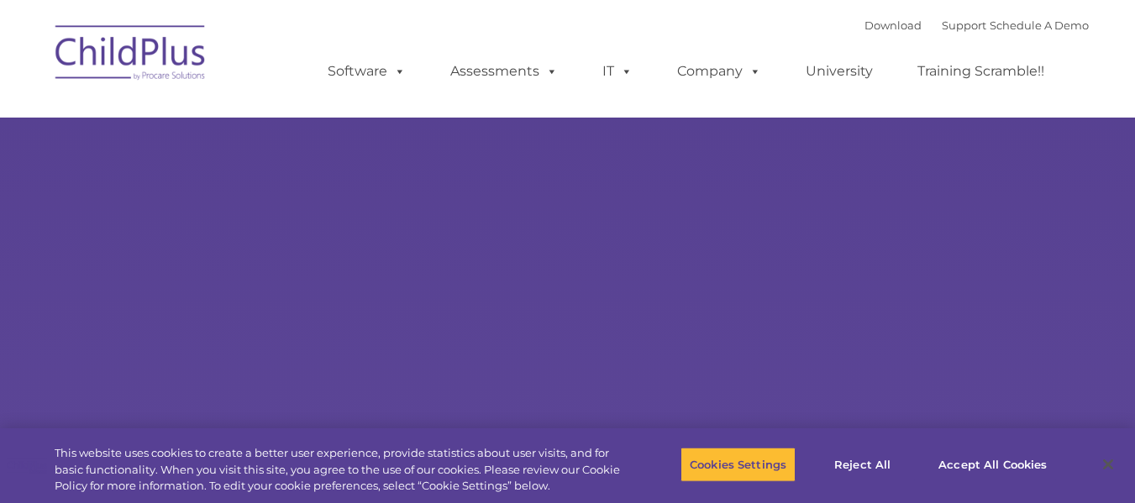
type input ""
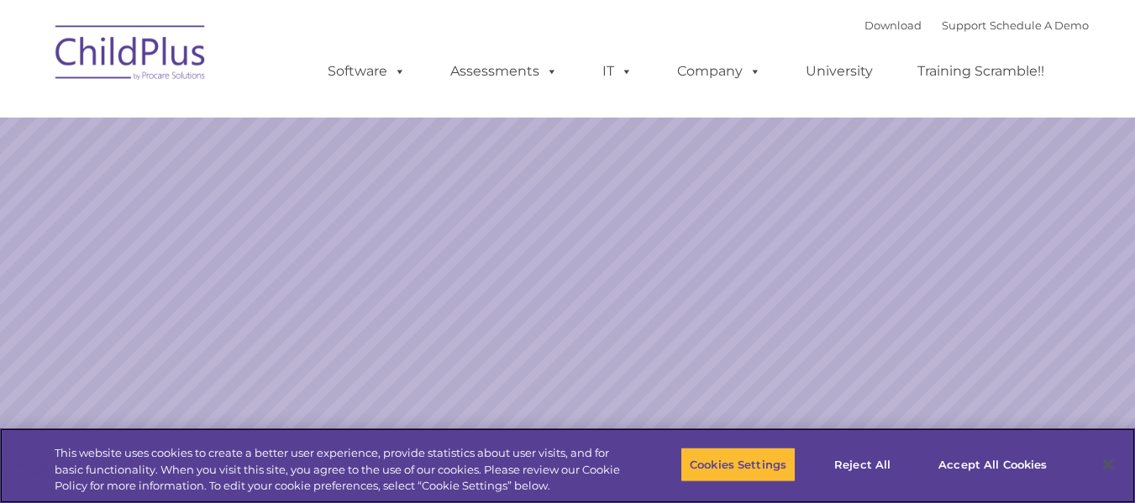
select select "MEDIUM"
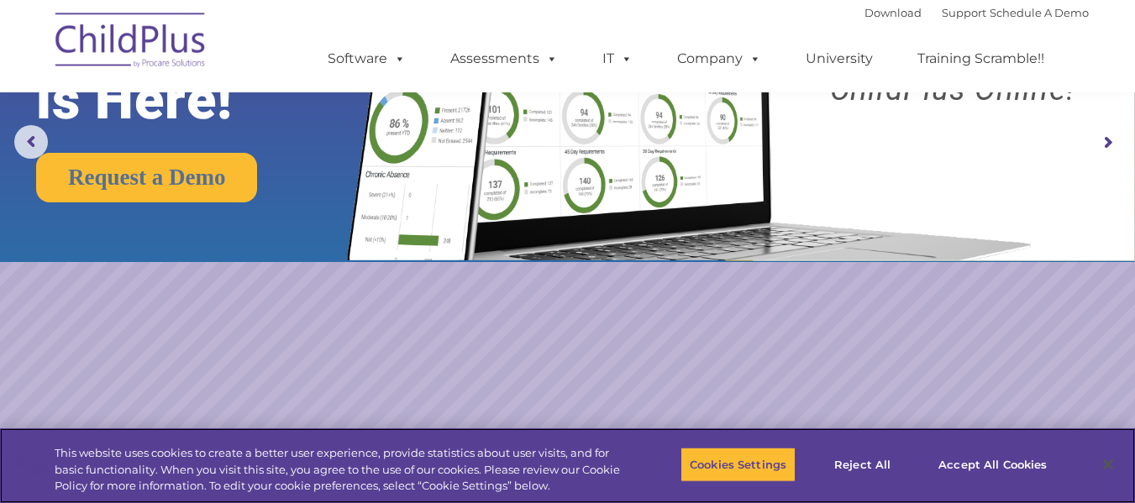
scroll to position [186, 0]
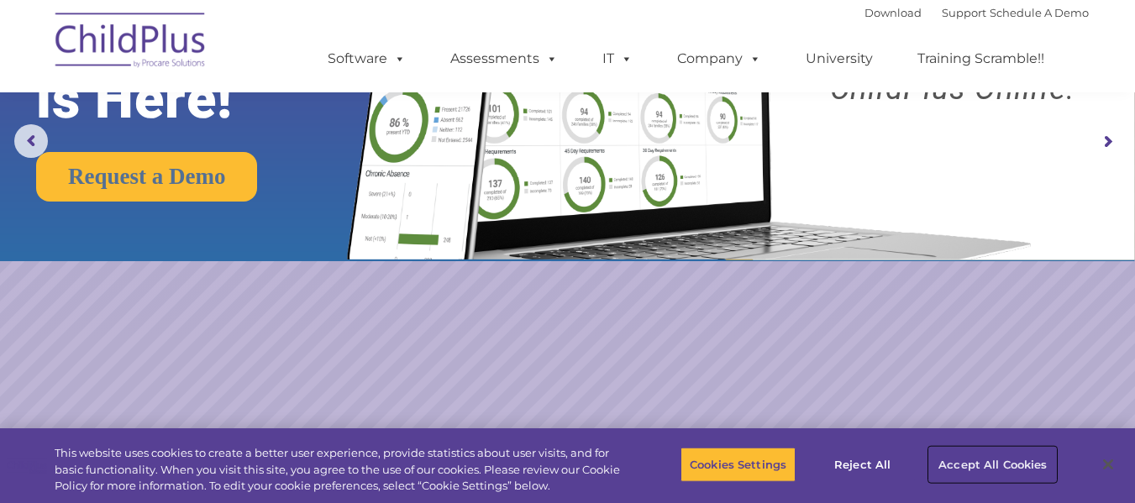
click at [996, 456] on button "Accept All Cookies" at bounding box center [992, 464] width 127 height 35
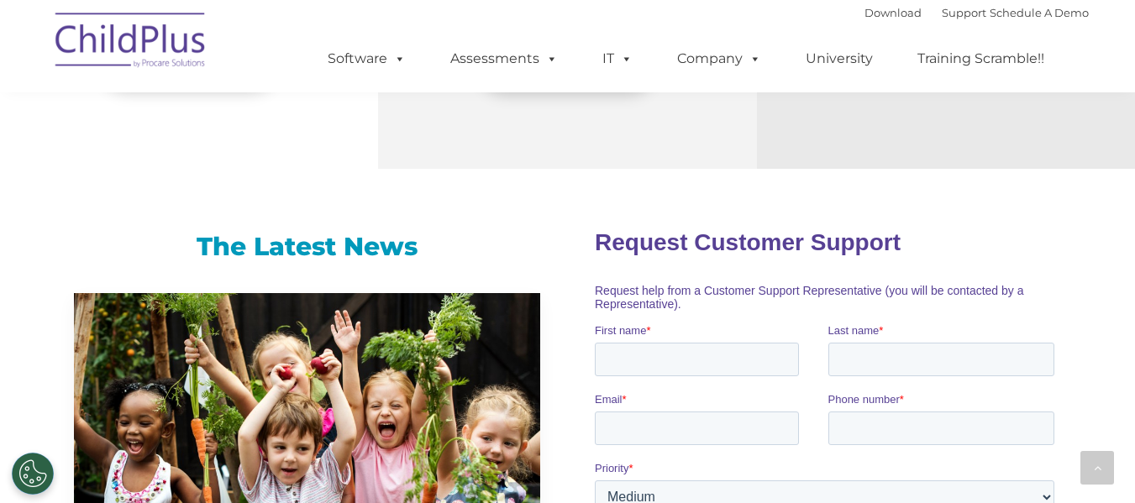
scroll to position [739, 0]
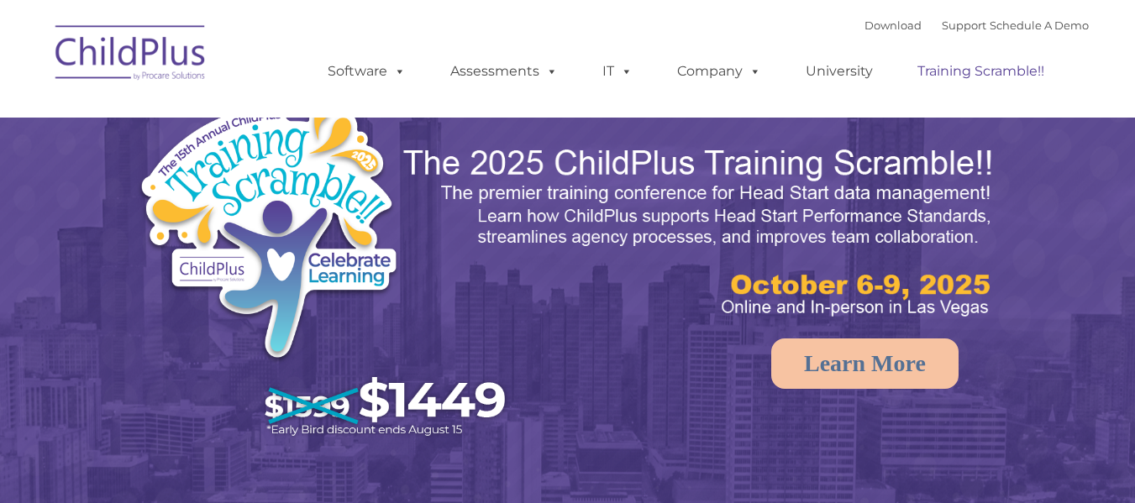
select select "MEDIUM"
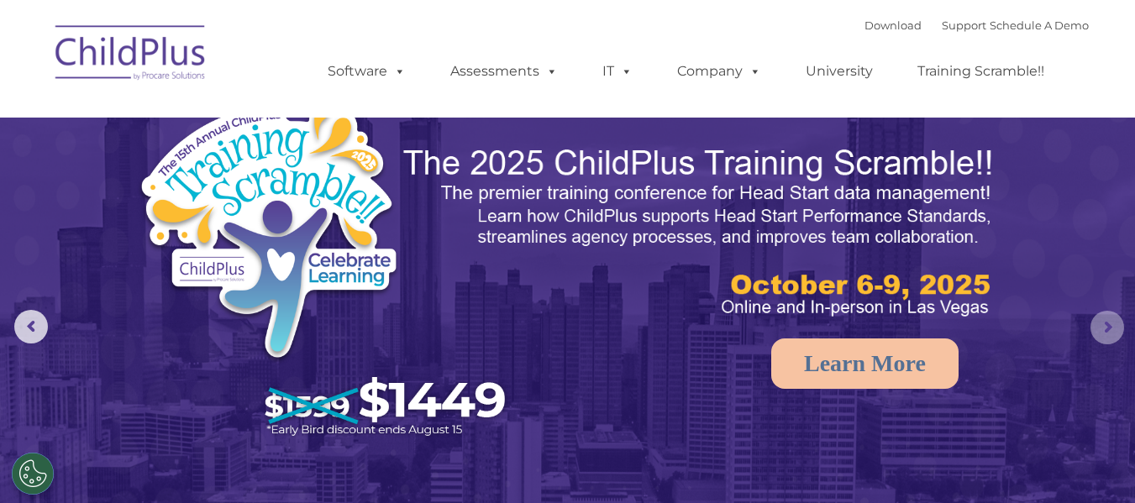
click at [1101, 332] on rs-arrow at bounding box center [1108, 328] width 34 height 34
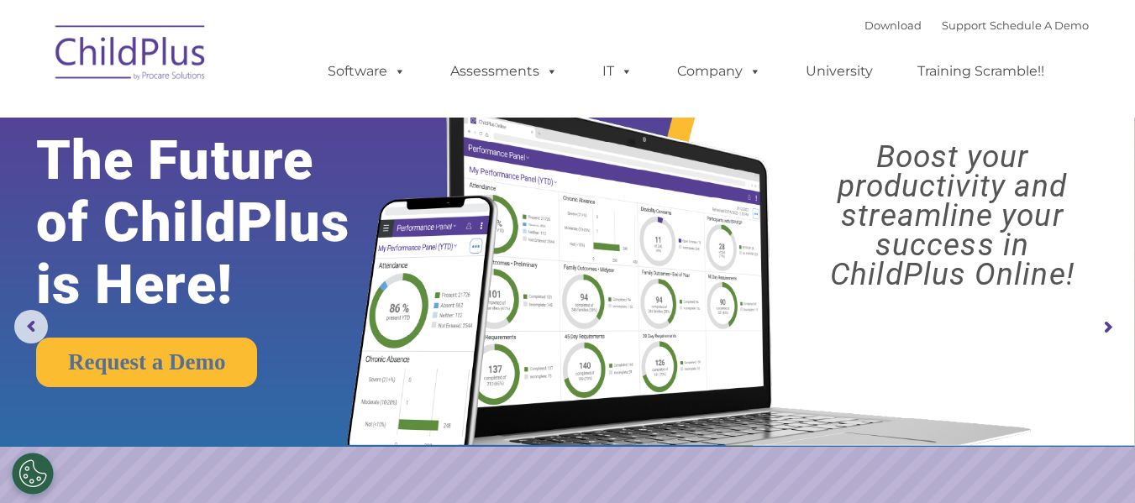
click at [1101, 332] on rs-arrow at bounding box center [1108, 328] width 34 height 34
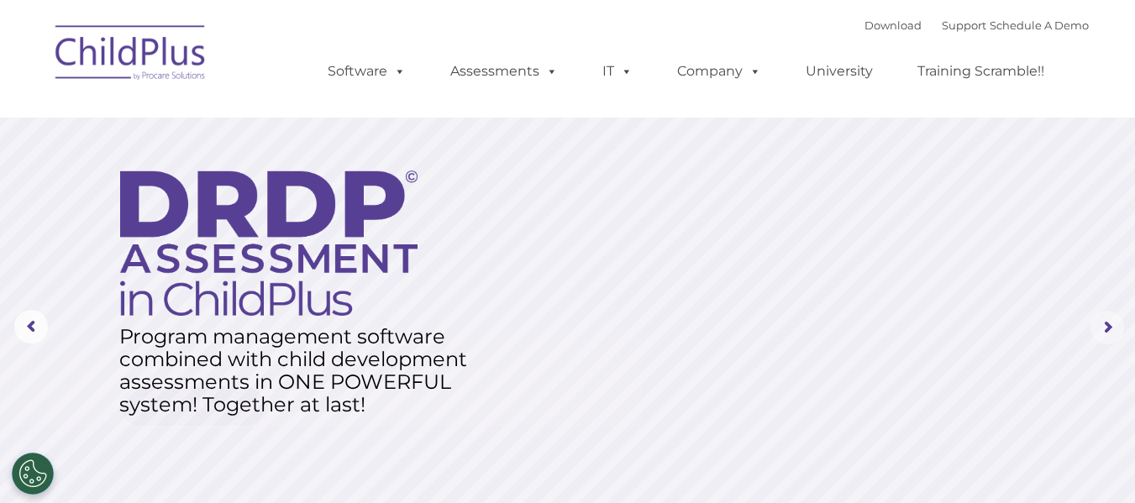
click at [1101, 332] on rs-arrow at bounding box center [1108, 328] width 34 height 34
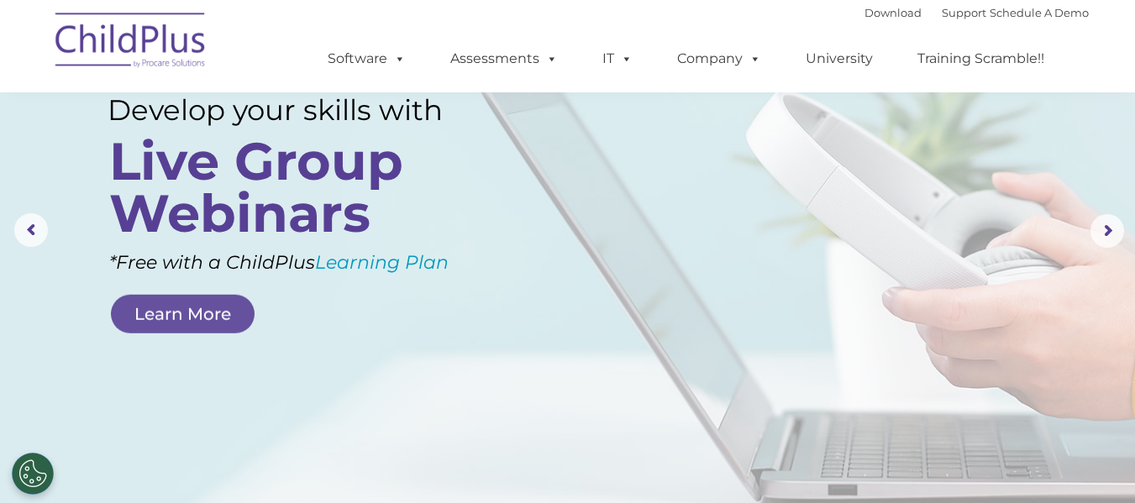
scroll to position [9, 0]
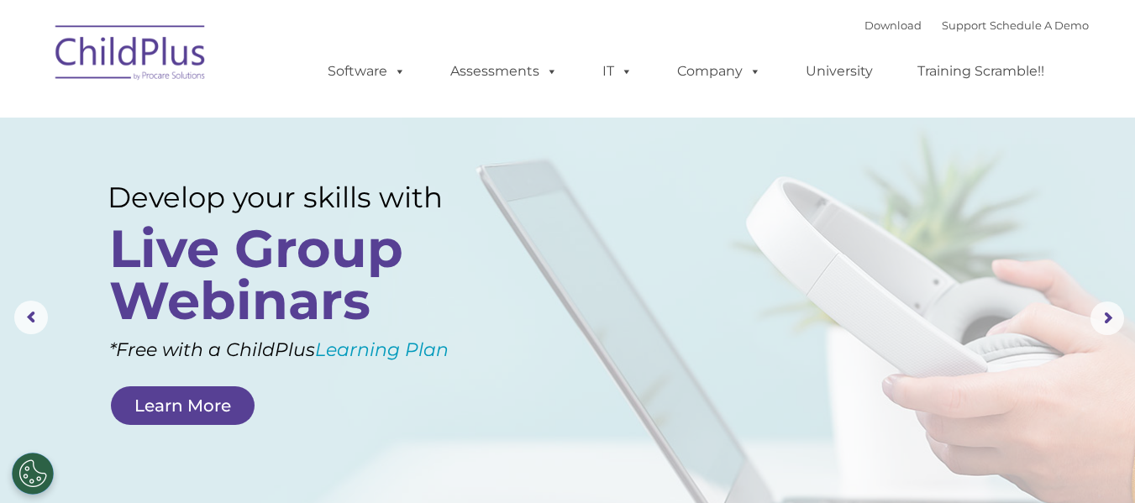
click at [145, 64] on img at bounding box center [131, 55] width 168 height 84
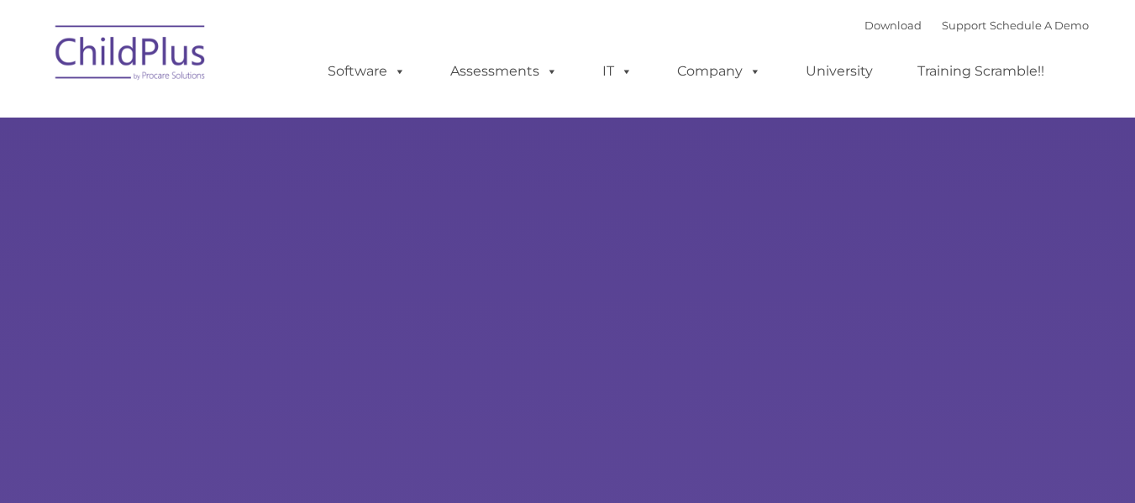
type input ""
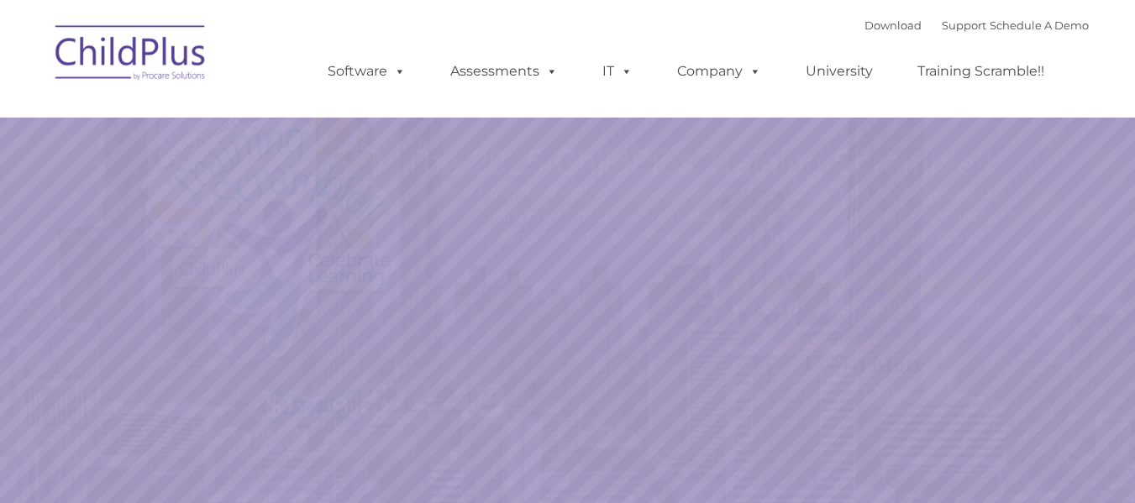
select select "MEDIUM"
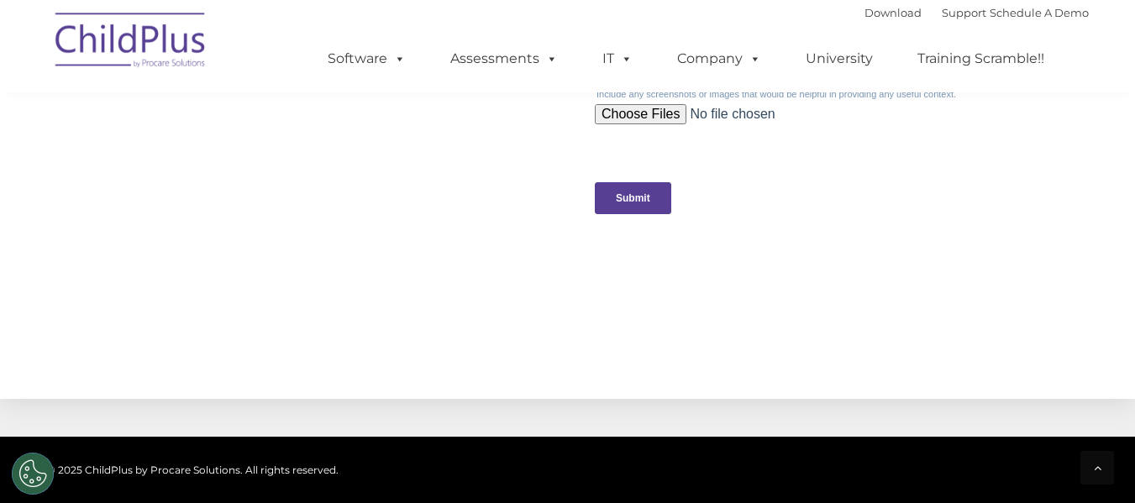
scroll to position [2017, 0]
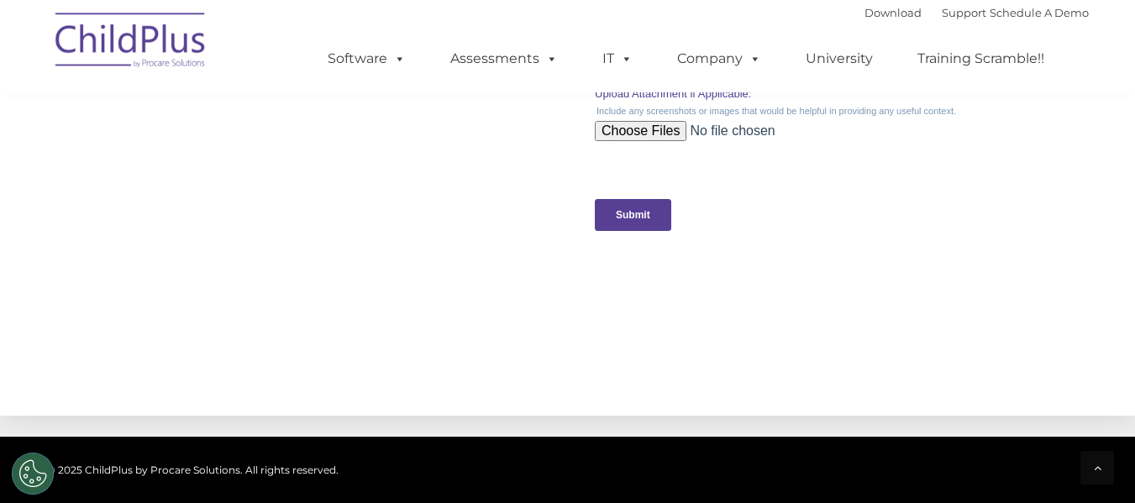
drag, startPoint x: 1591, startPoint y: -429, endPoint x: 996, endPoint y: 115, distance: 806.4
click at [996, 115] on legend "Include any screenshots or images that would be helpful in providing any useful…" at bounding box center [828, 111] width 466 height 10
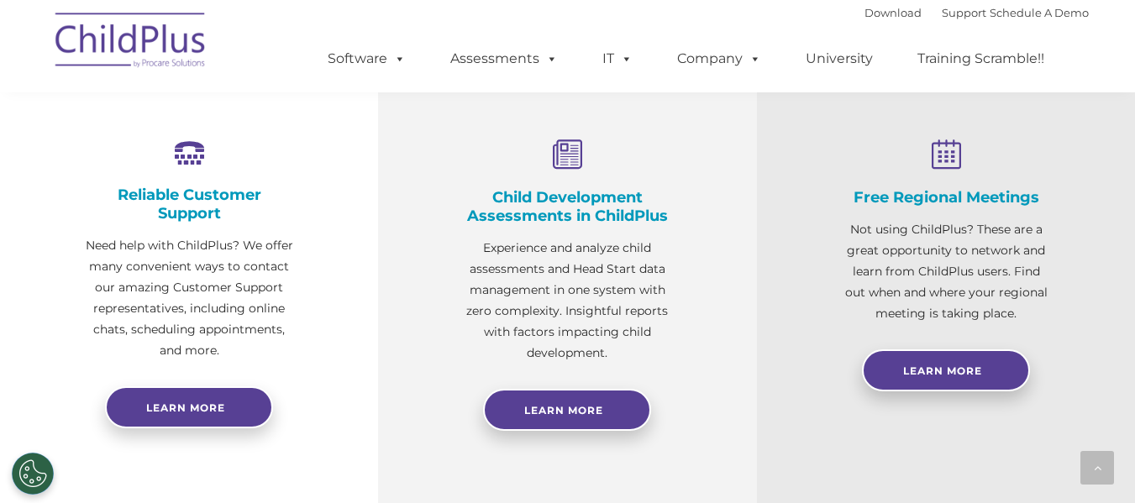
scroll to position [619, 0]
